Goal: Information Seeking & Learning: Learn about a topic

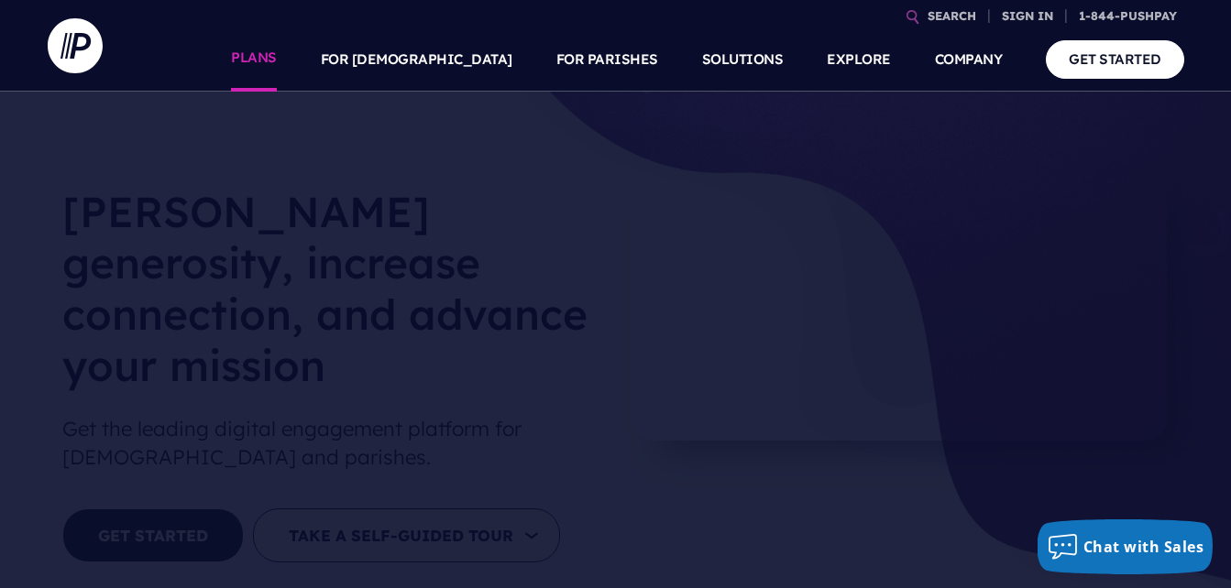
click at [277, 71] on link "PLANS" at bounding box center [254, 59] width 46 height 64
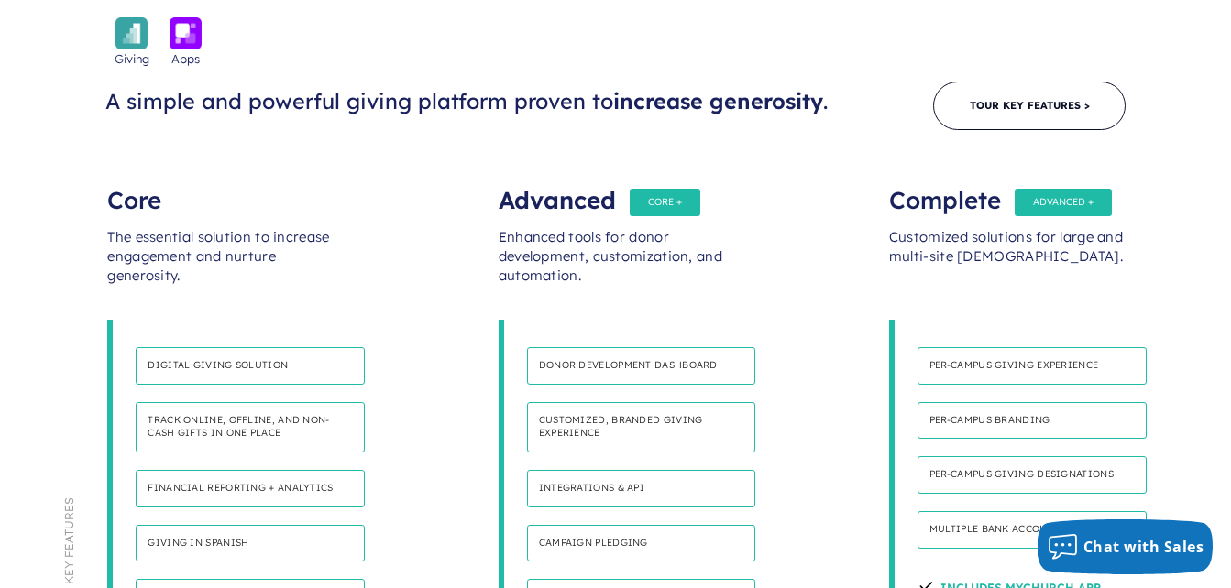
scroll to position [1008, 0]
